Goal: Check status: Check status

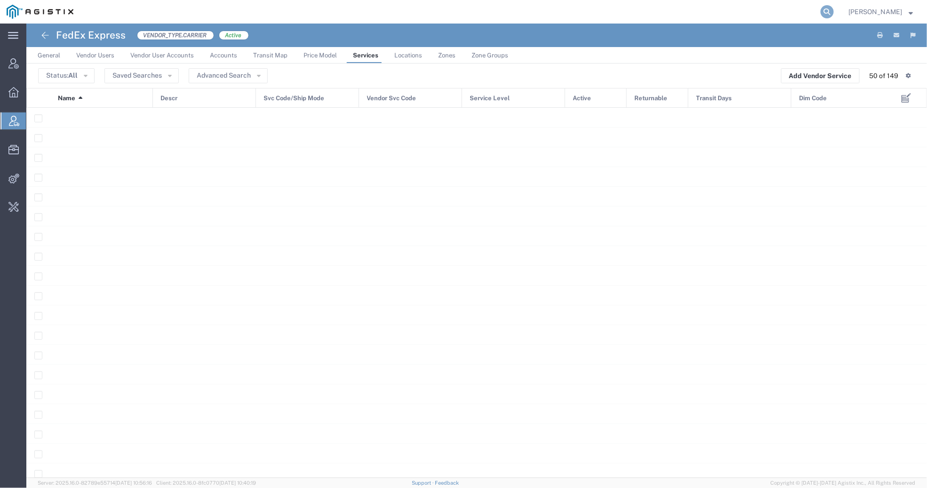
click at [822, 13] on icon at bounding box center [826, 11] width 13 height 13
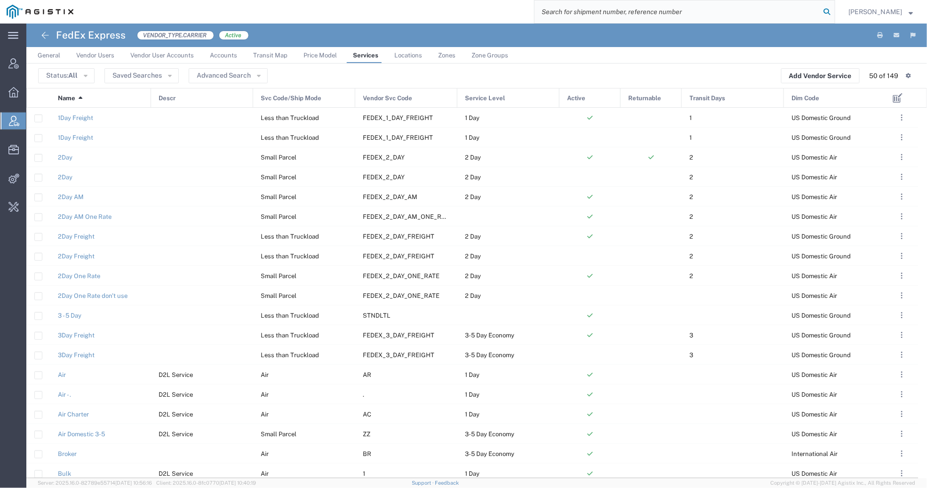
paste input "1ZA358W00358168769"
type input "1ZA358W00358168769"
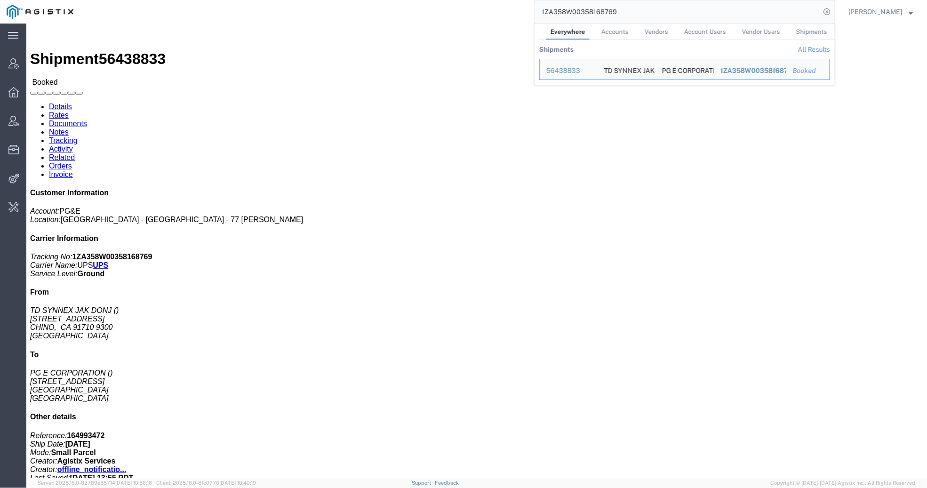
click h2 "Shipment Detail"
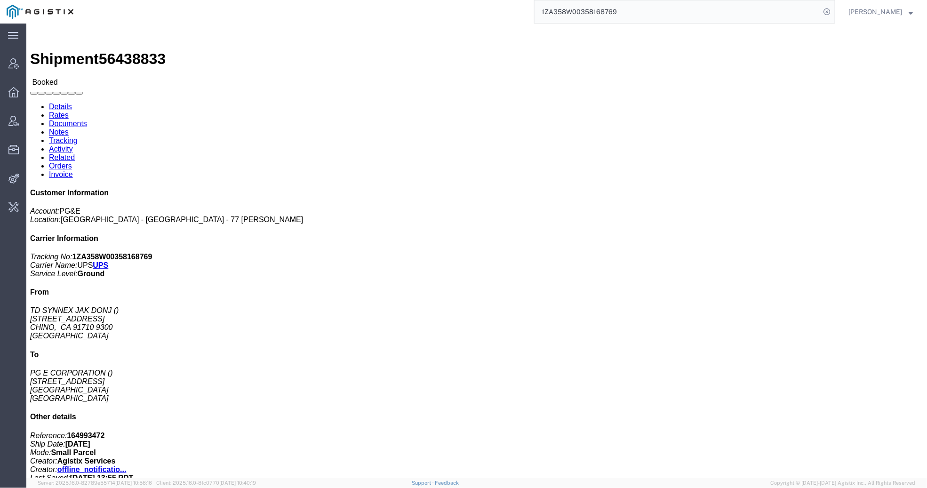
click link "Activity"
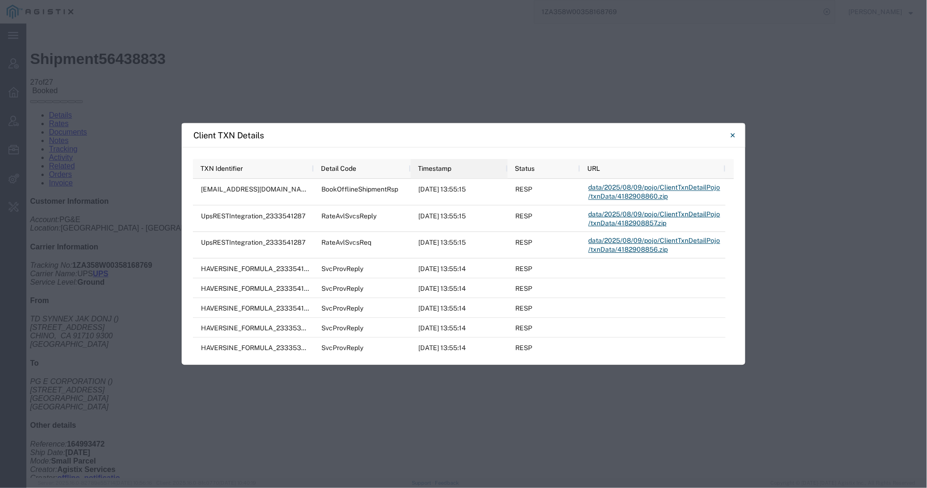
click at [468, 171] on div "Timestamp" at bounding box center [461, 168] width 86 height 15
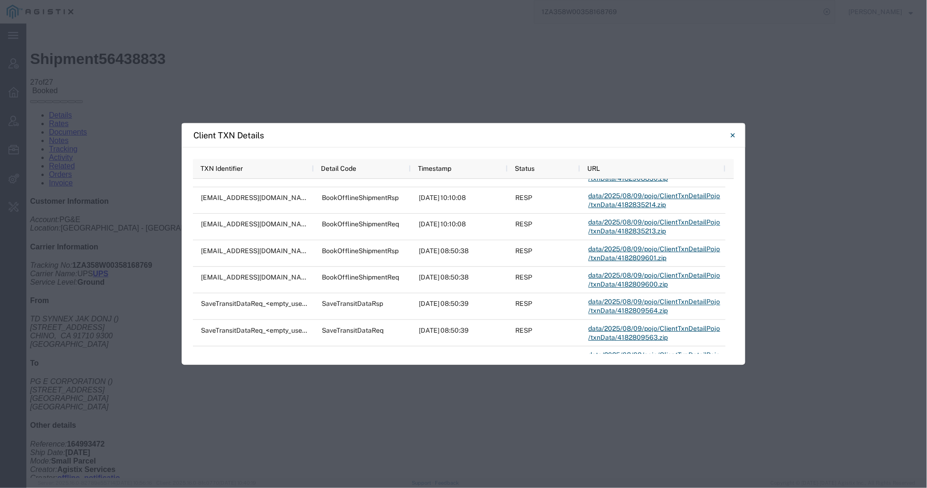
scroll to position [467, 0]
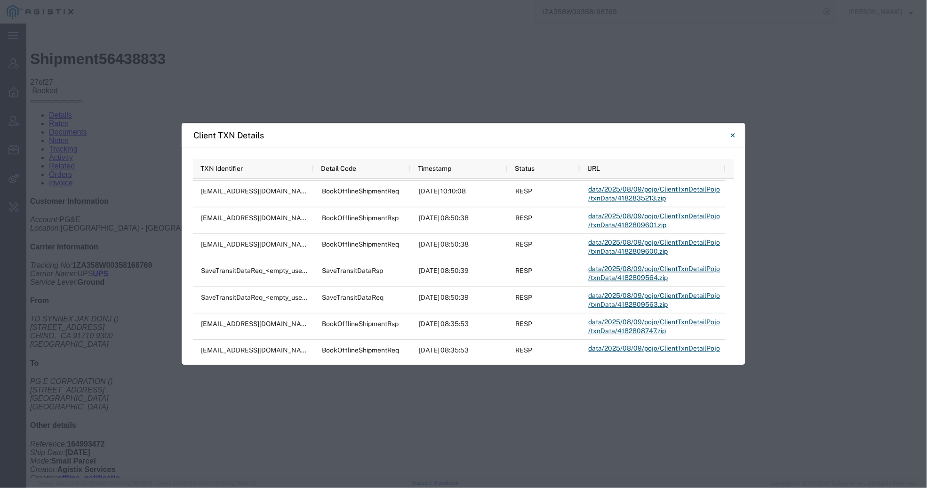
drag, startPoint x: 728, startPoint y: 191, endPoint x: 735, endPoint y: 268, distance: 76.5
click at [735, 267] on div ". TXN Identifier Detail Code Timestamp Status URL HAVERSINE_FORMULA_2333537577 …" at bounding box center [464, 256] width 564 height 218
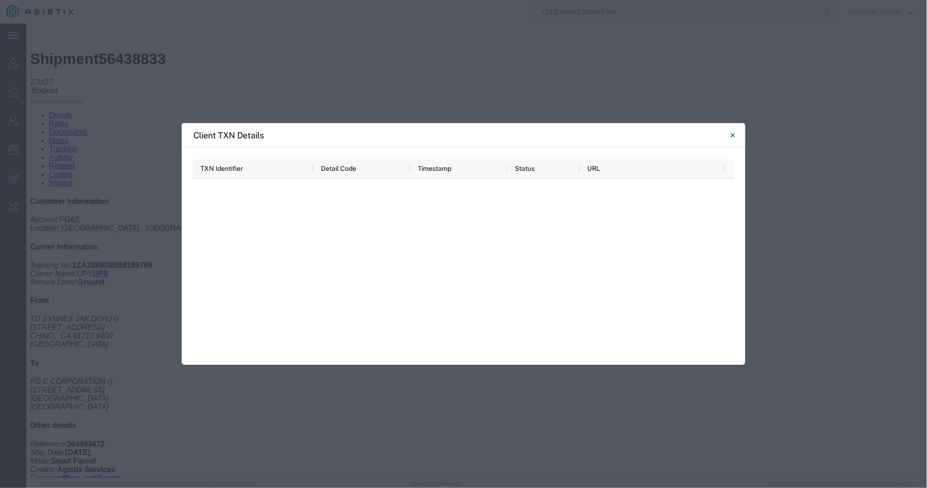
scroll to position [0, 0]
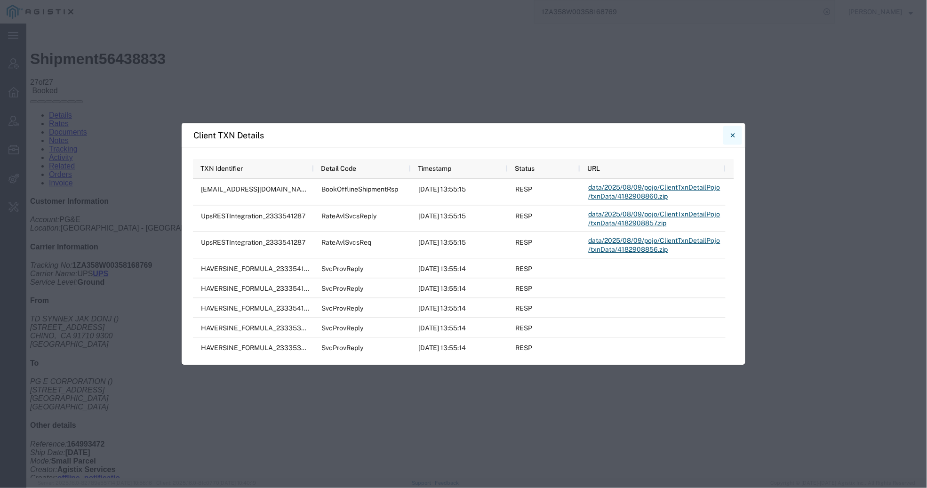
click at [731, 136] on icon "Close" at bounding box center [733, 134] width 4 height 11
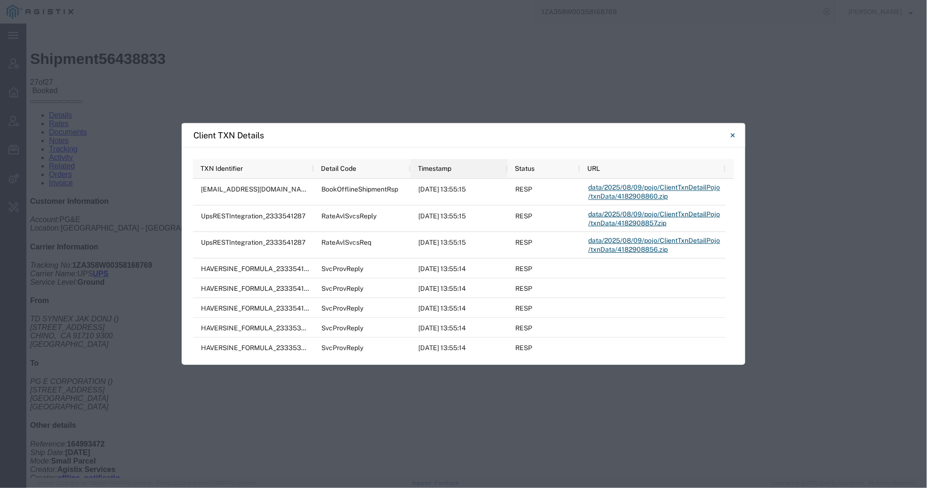
click at [461, 171] on div "Timestamp" at bounding box center [461, 168] width 86 height 15
click at [731, 137] on icon "Close" at bounding box center [733, 134] width 4 height 11
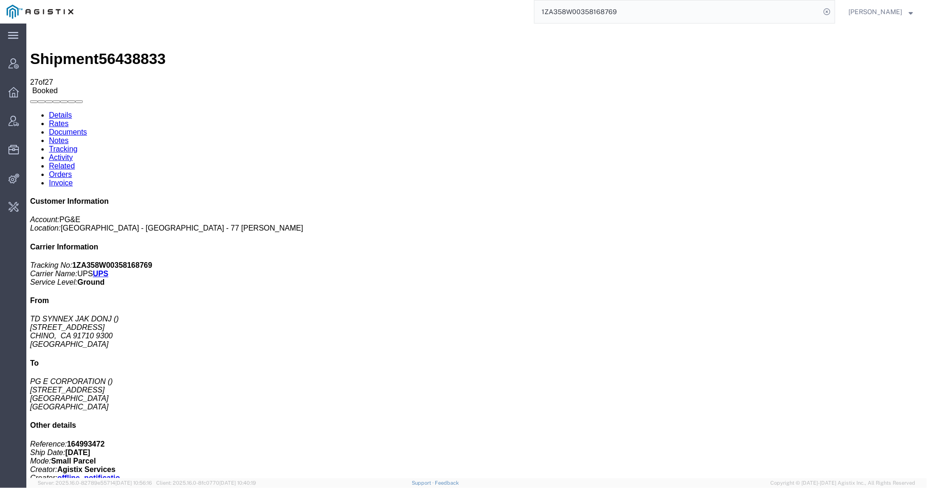
click at [77, 144] on link "Tracking" at bounding box center [62, 148] width 29 height 8
click at [72, 153] on link "Activity" at bounding box center [60, 157] width 24 height 8
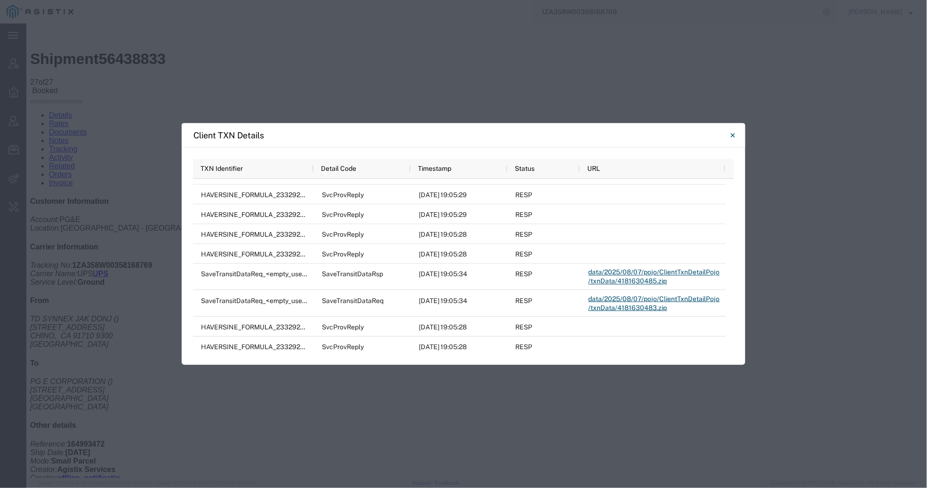
scroll to position [1073, 0]
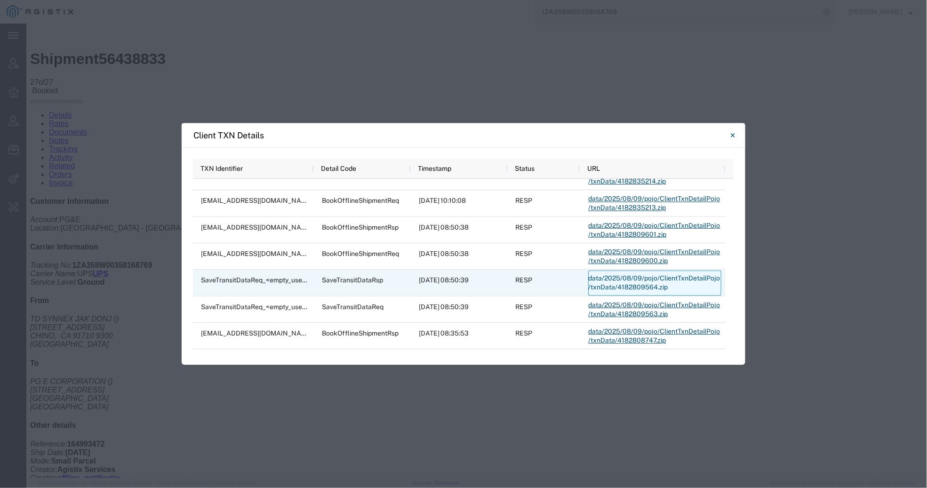
click at [619, 277] on link "data/2025/08/09/pojo/ClientTxnDetailPojo/txnData/4182809564.zip" at bounding box center [654, 282] width 133 height 25
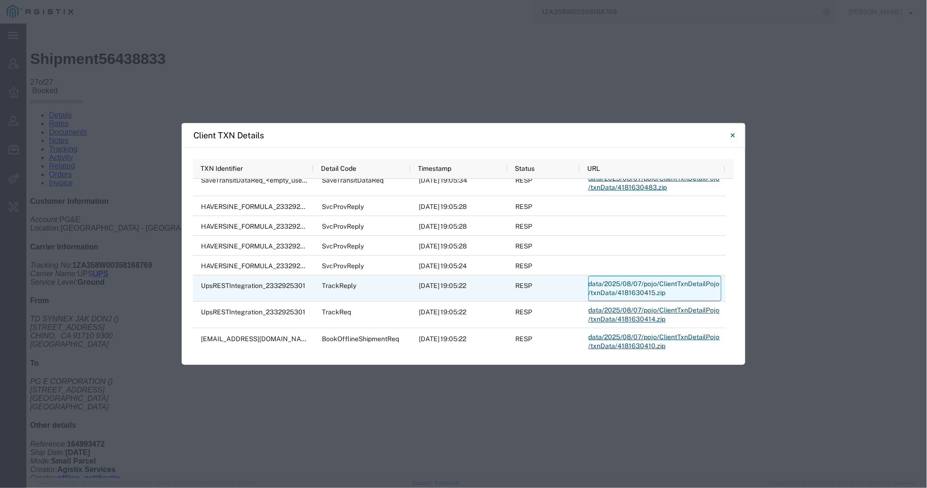
click at [620, 291] on link "data/2025/08/07/pojo/ClientTxnDetailPojo/txnData/4181630415.zip" at bounding box center [654, 288] width 133 height 25
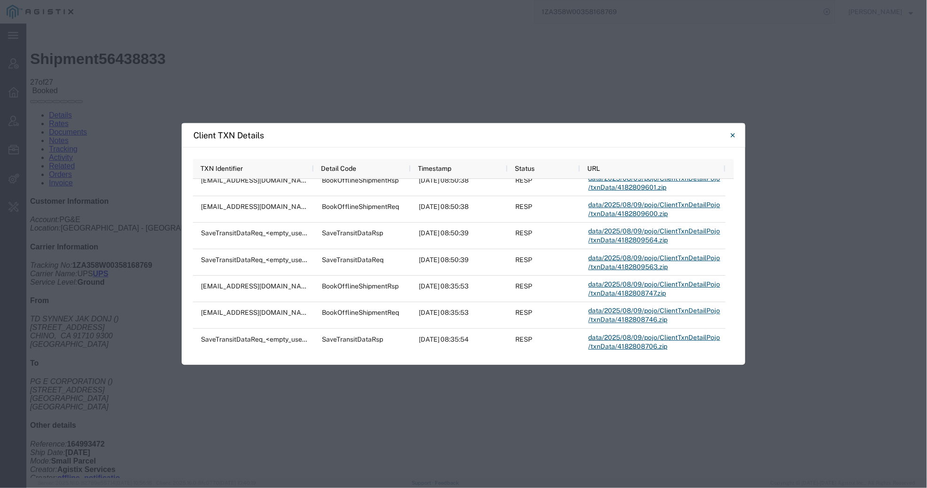
scroll to position [509, 0]
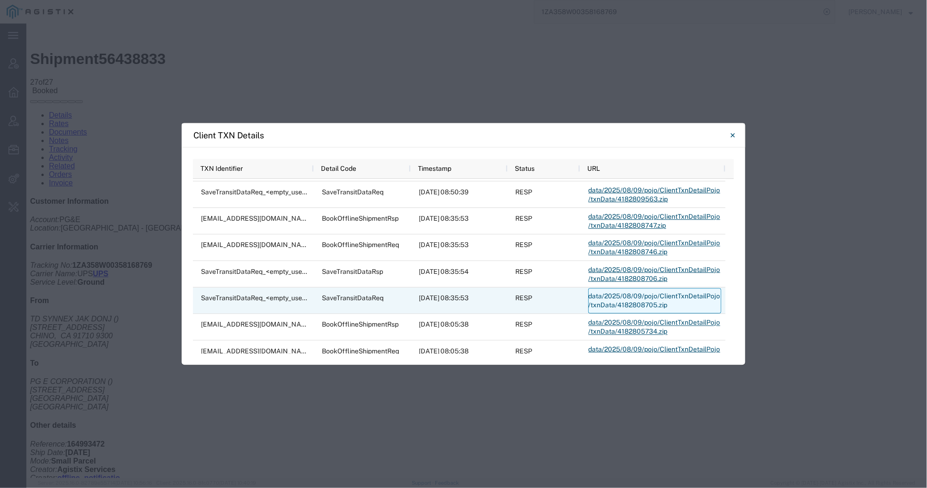
click at [622, 301] on link "data/2025/08/09/pojo/ClientTxnDetailPojo/txnData/4182808705.zip" at bounding box center [654, 300] width 133 height 25
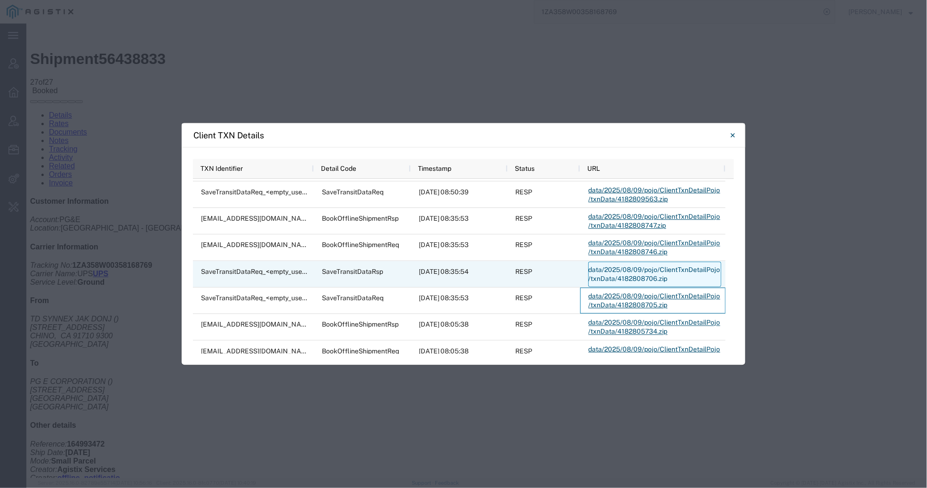
click at [636, 269] on link "data/2025/08/09/pojo/ClientTxnDetailPojo/txnData/4182808706.zip" at bounding box center [654, 273] width 133 height 25
